Goal: Information Seeking & Learning: Learn about a topic

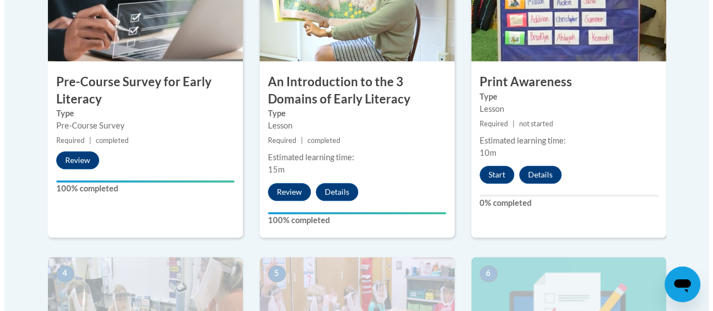
scroll to position [422, 0]
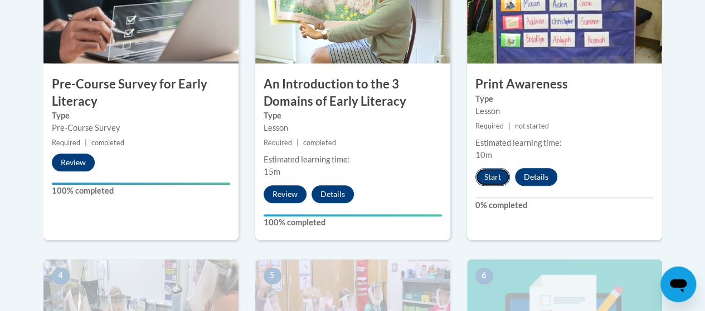
click at [498, 180] on button "Start" at bounding box center [492, 177] width 35 height 18
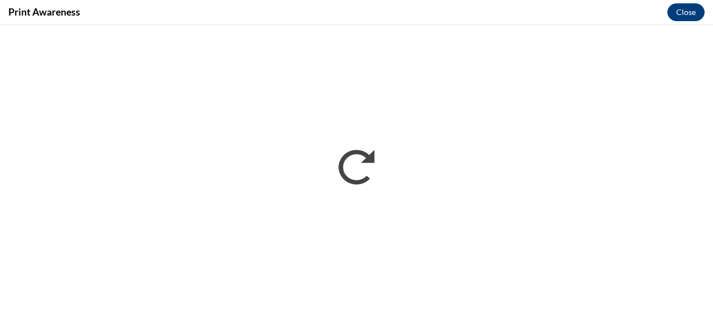
scroll to position [0, 0]
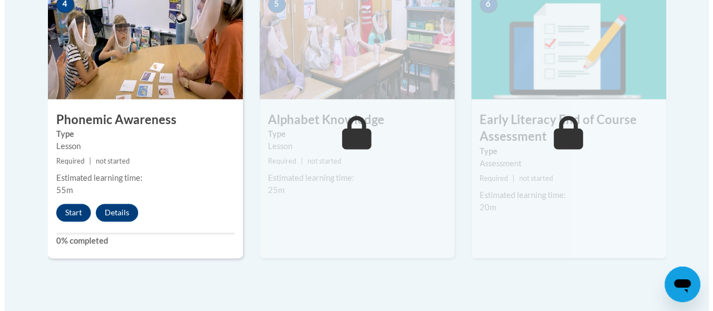
scroll to position [697, 0]
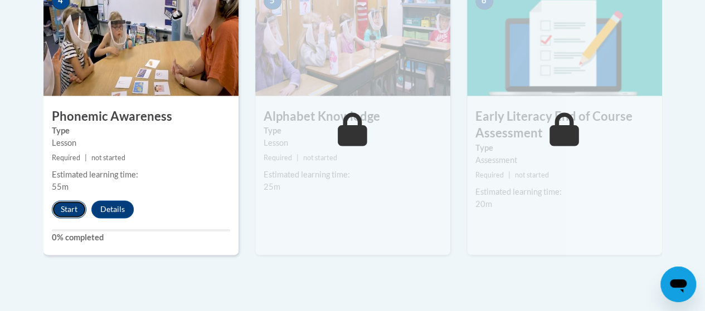
click at [61, 214] on button "Start" at bounding box center [69, 210] width 35 height 18
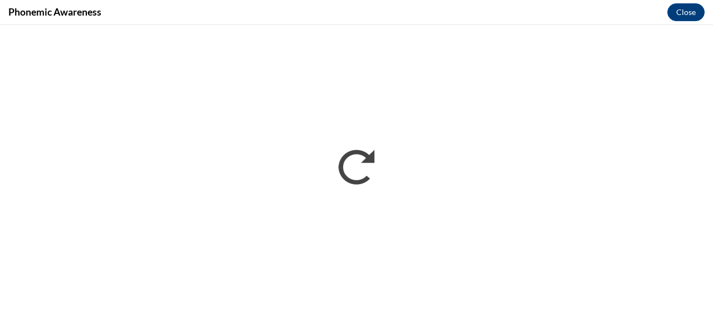
scroll to position [0, 0]
